Goal: Check status: Check status

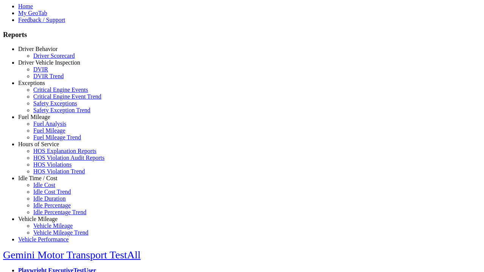
click at [43, 148] on link "Hours of Service" at bounding box center [38, 144] width 41 height 6
click at [49, 154] on link "HOS Explanation Reports" at bounding box center [64, 151] width 63 height 6
